Goal: Information Seeking & Learning: Learn about a topic

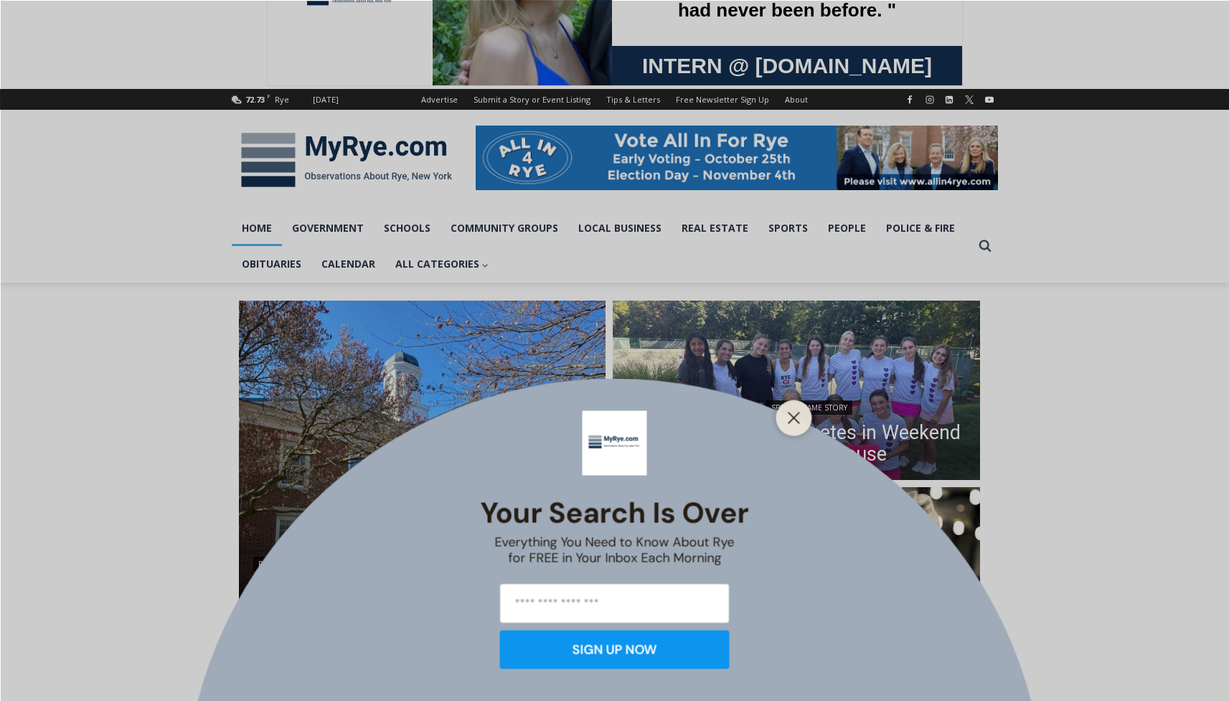
scroll to position [101, 0]
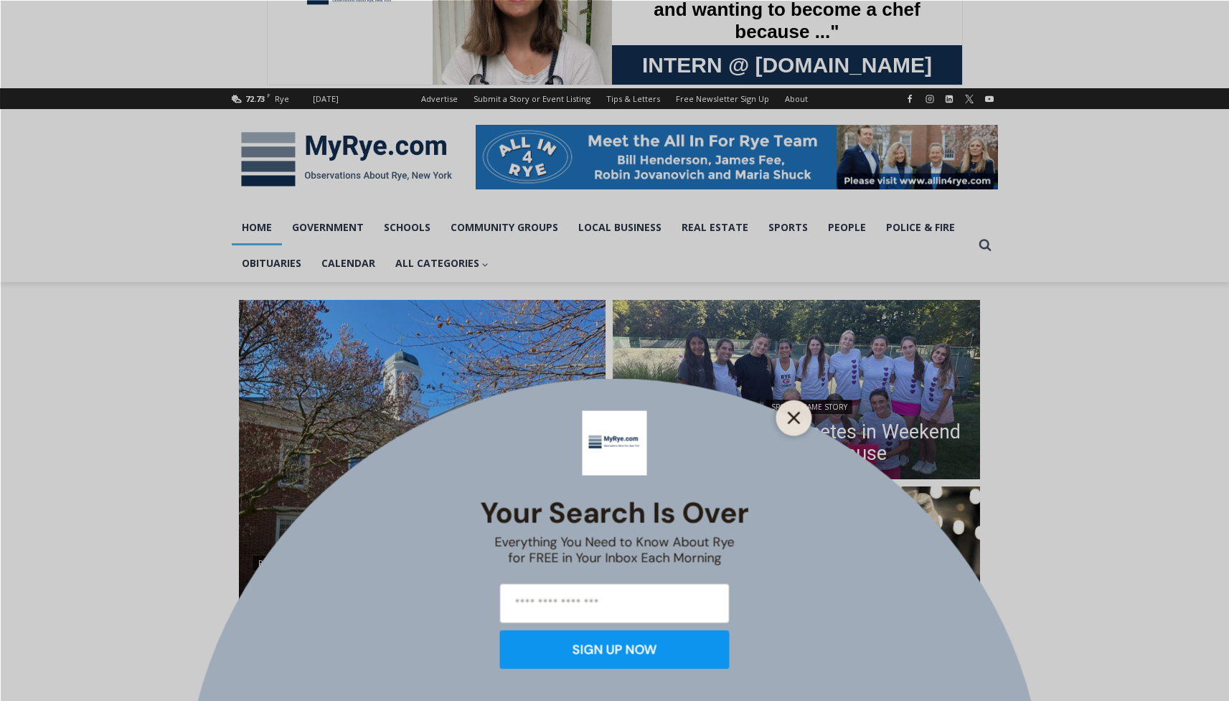
click at [796, 415] on line "Close" at bounding box center [794, 418] width 10 height 10
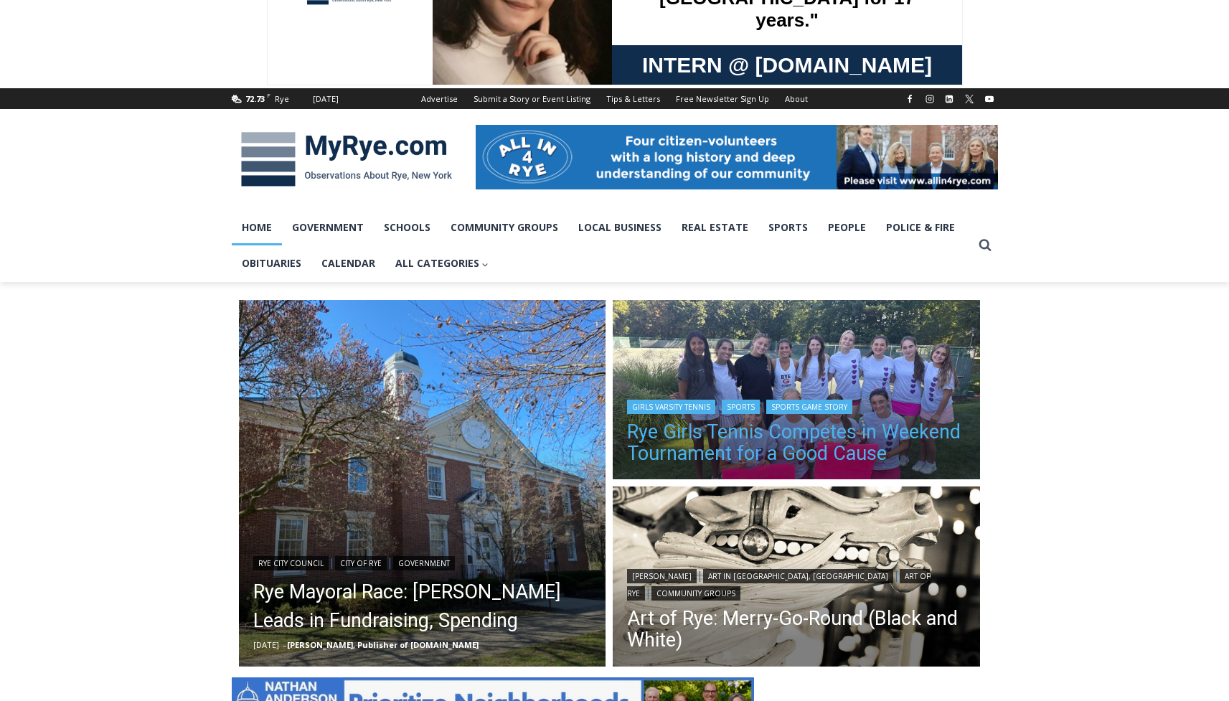
click at [754, 436] on link "Rye Girls Tennis Competes in Weekend Tournament for a Good Cause" at bounding box center [796, 442] width 339 height 43
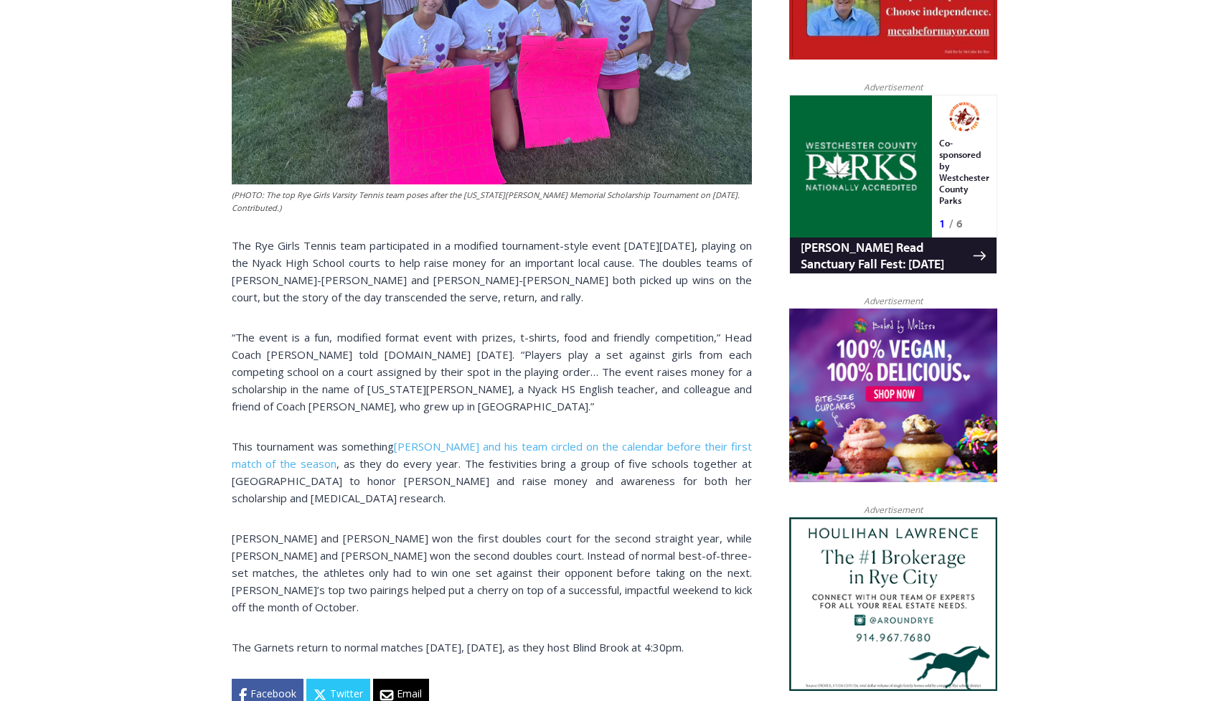
scroll to position [865, 0]
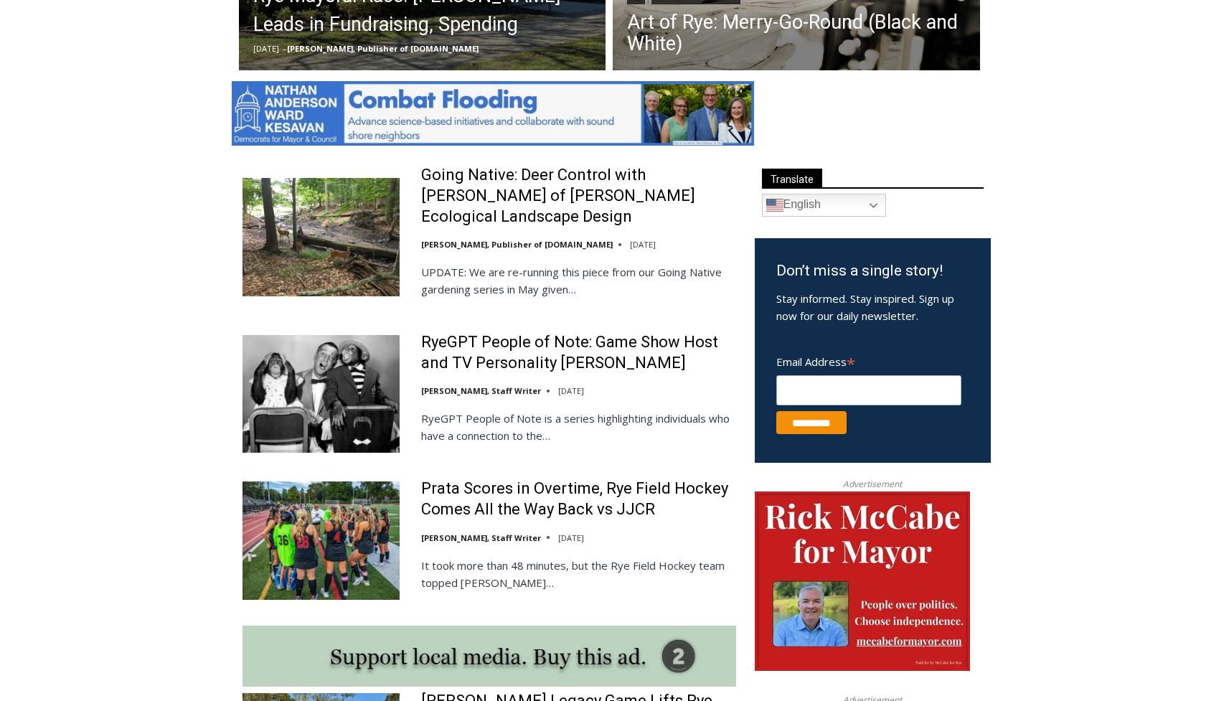
scroll to position [689, 0]
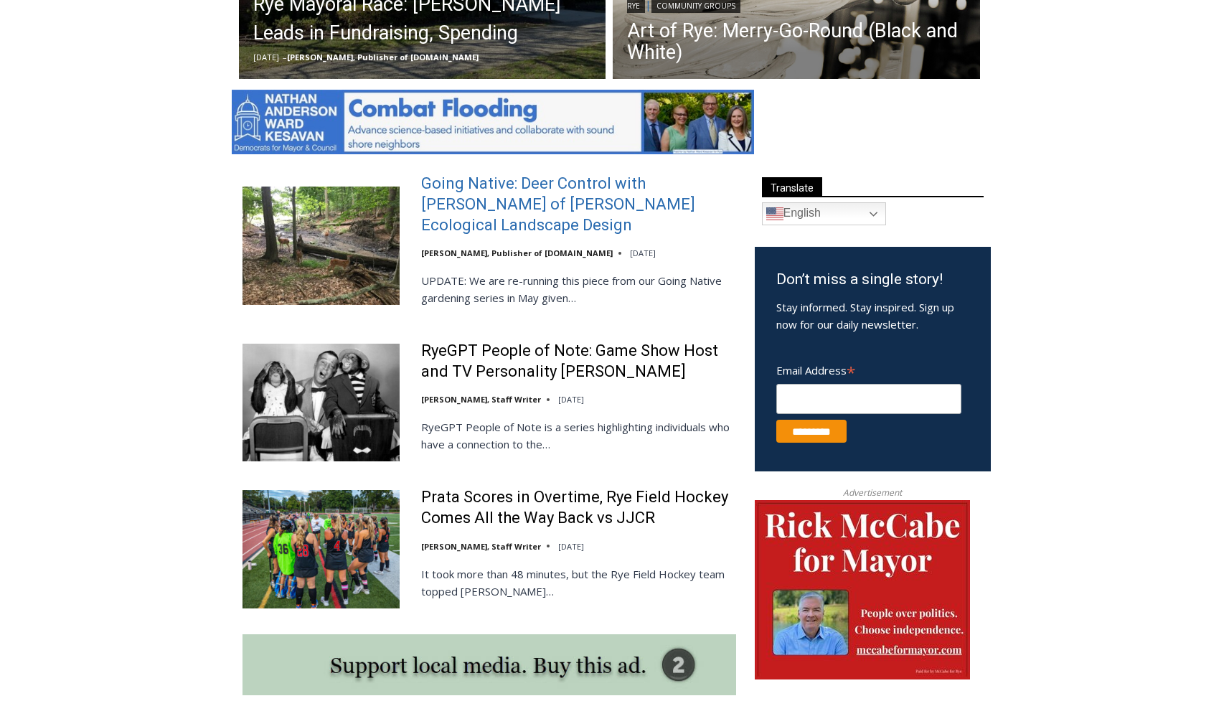
click at [550, 199] on link "Going Native: Deer Control with Missy Fabel of Missy Fabel Ecological Landscape…" at bounding box center [578, 205] width 315 height 62
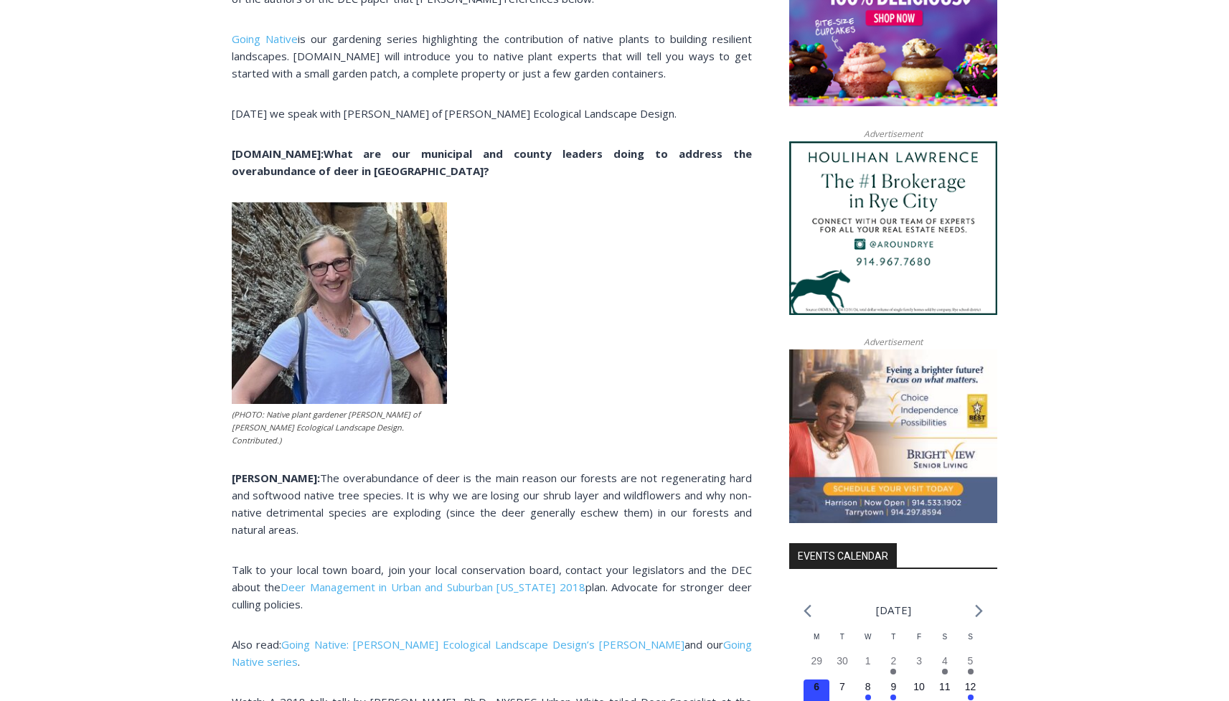
scroll to position [1083, 0]
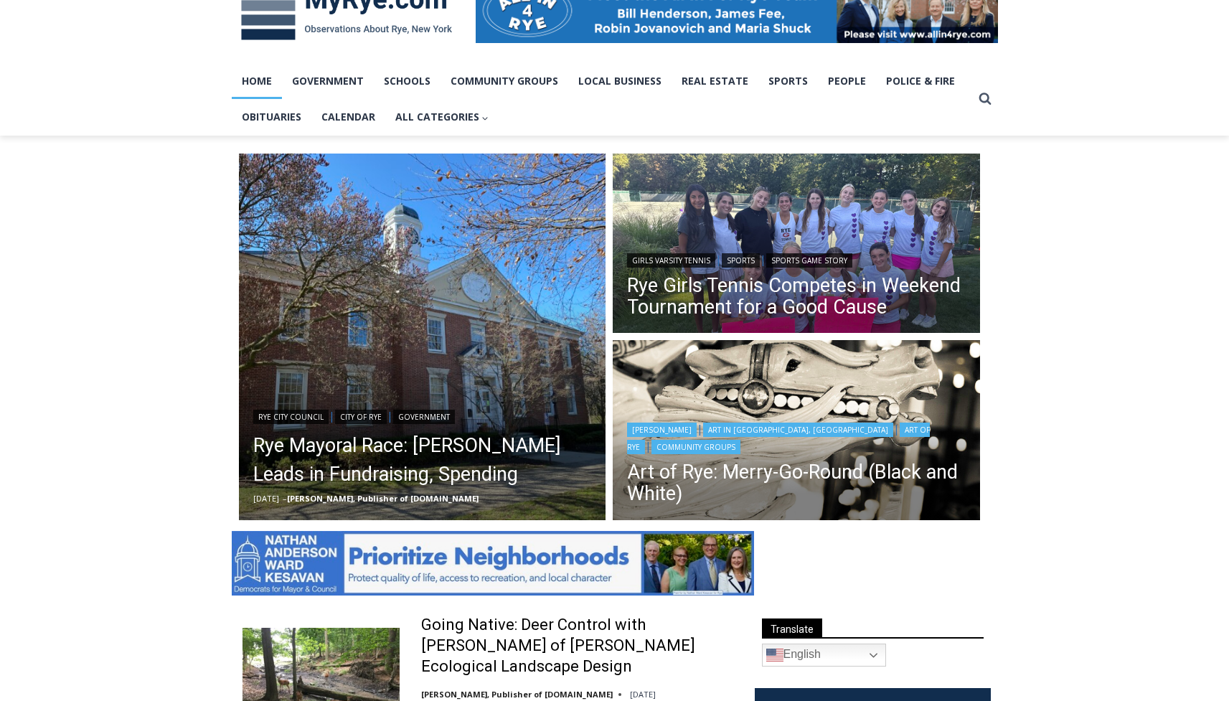
scroll to position [247, 0]
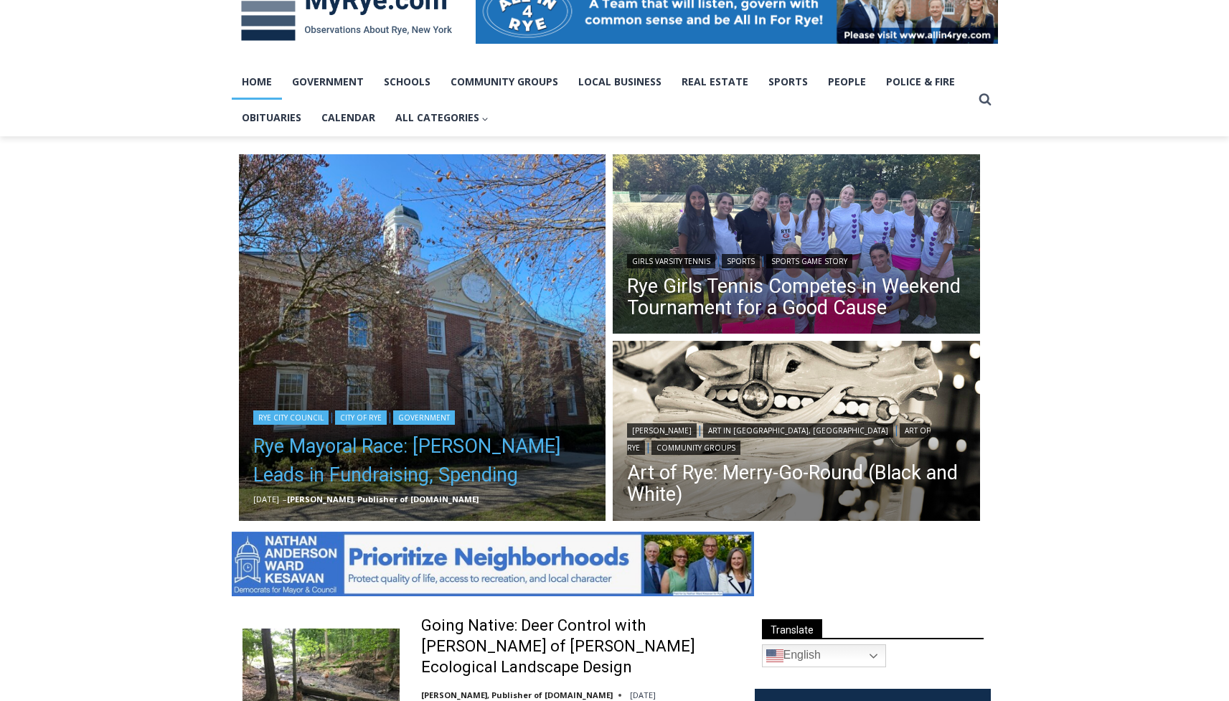
click at [389, 448] on link "Rye Mayoral Race: [PERSON_NAME] Leads in Fundraising, Spending" at bounding box center [422, 460] width 339 height 57
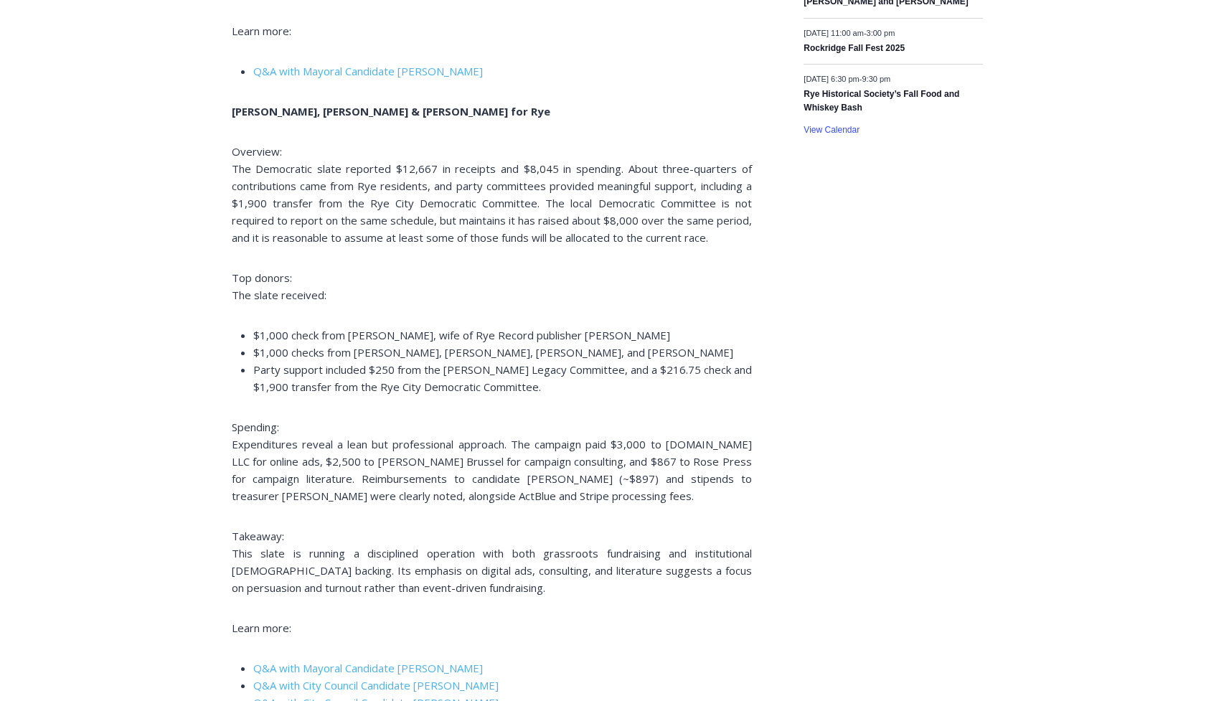
scroll to position [2650, 0]
